Goal: Navigation & Orientation: Find specific page/section

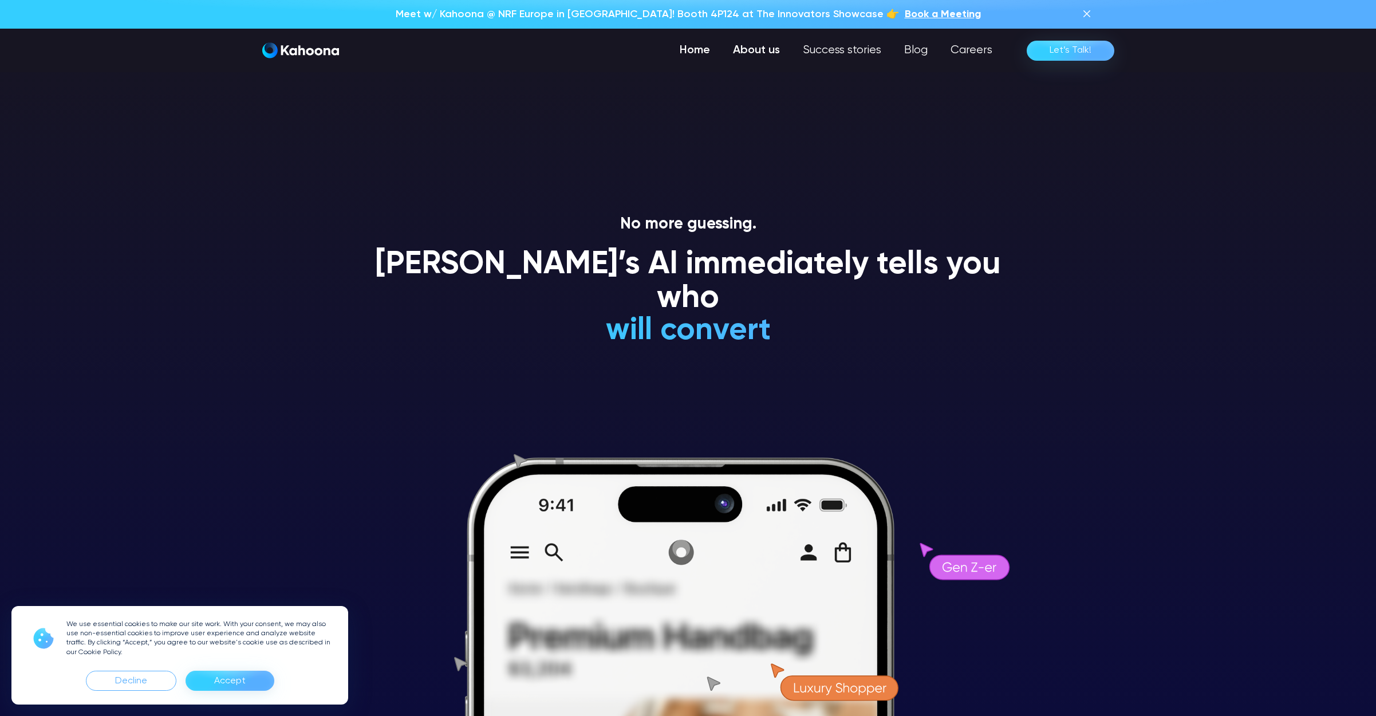
click at [766, 52] on link "About us" at bounding box center [756, 50] width 70 height 23
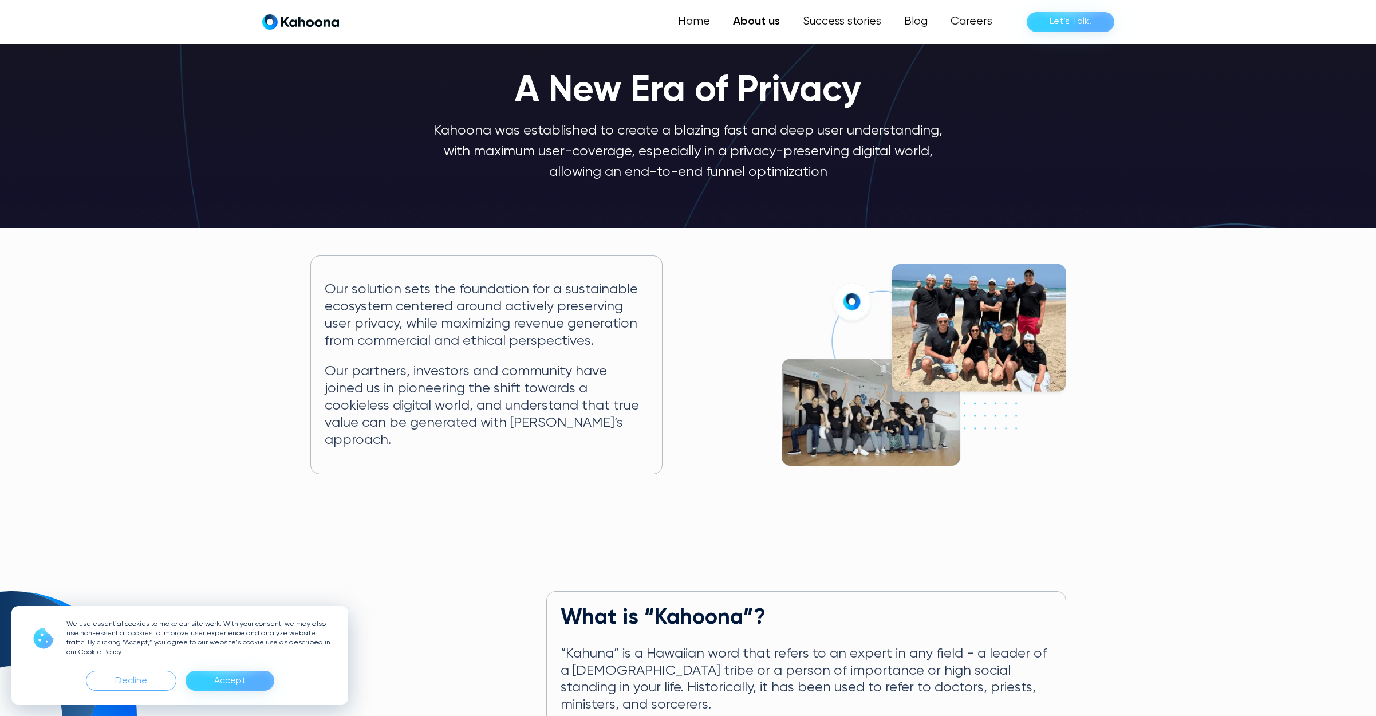
scroll to position [36, 0]
click at [307, 22] on img "home" at bounding box center [300, 22] width 77 height 16
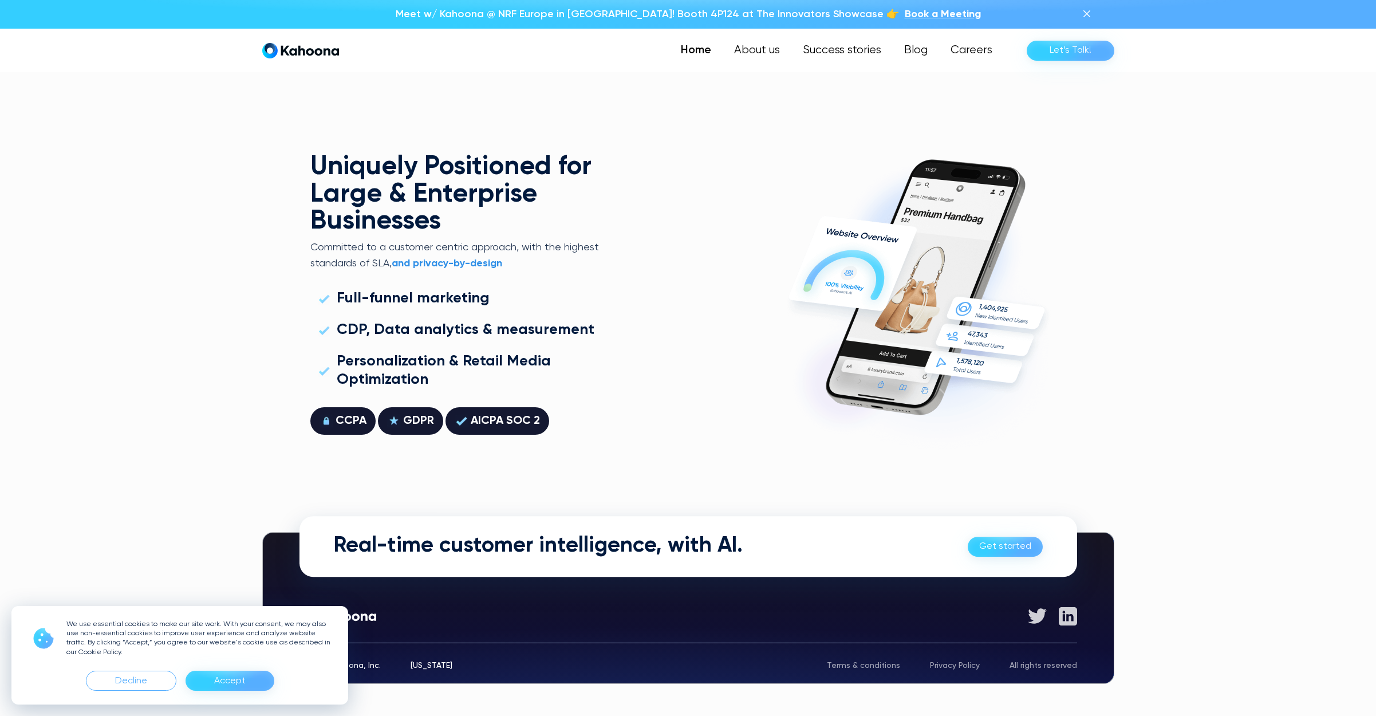
scroll to position [3277, 0]
